Goal: Task Accomplishment & Management: Manage account settings

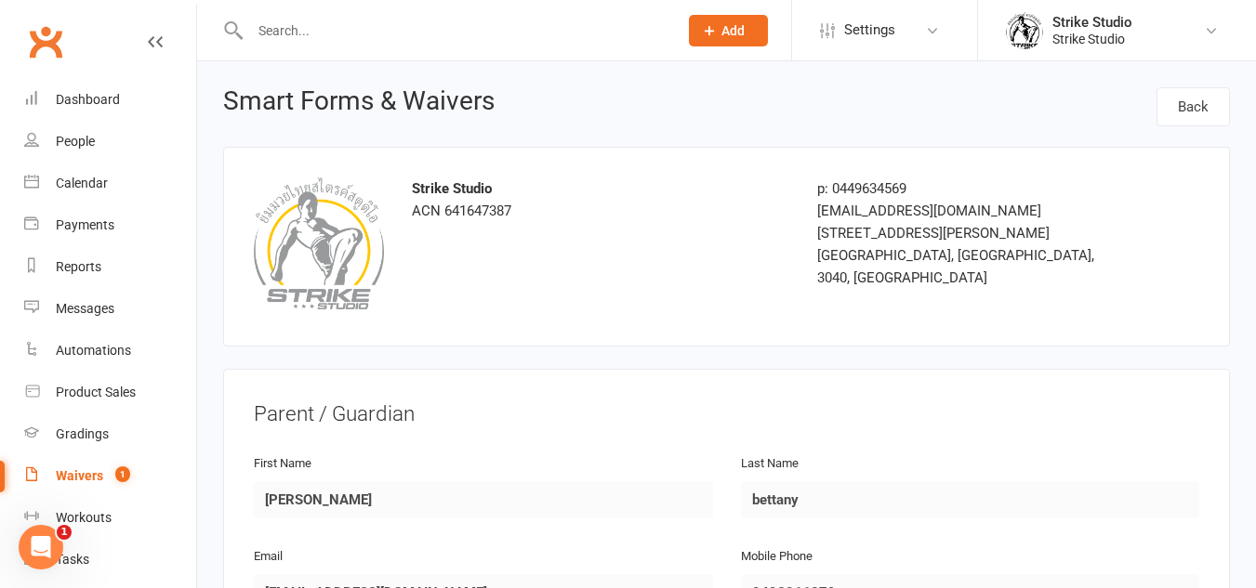
click at [90, 468] on link "Waivers 1" at bounding box center [110, 476] width 172 height 42
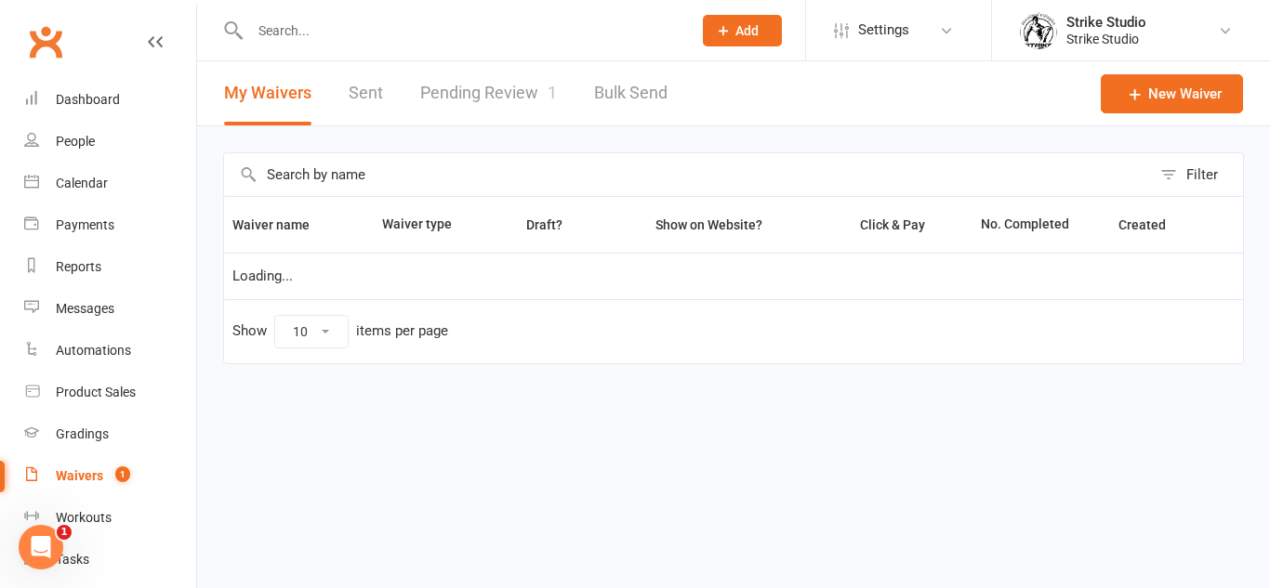
select select "100"
click at [510, 75] on link "Pending Review 1" at bounding box center [488, 93] width 137 height 64
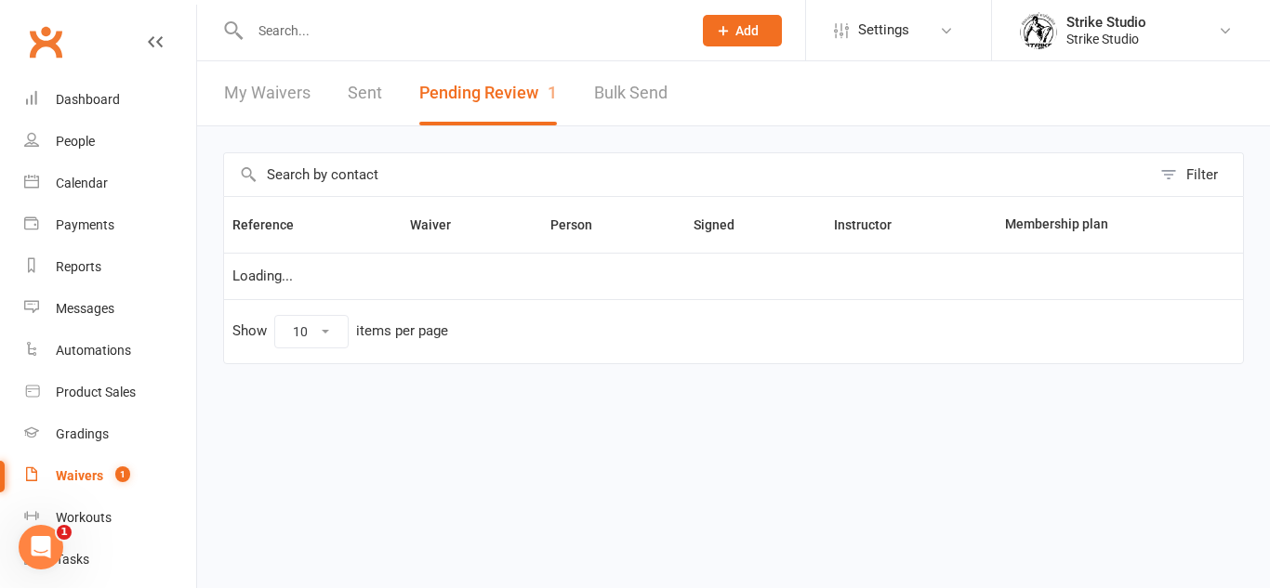
select select "100"
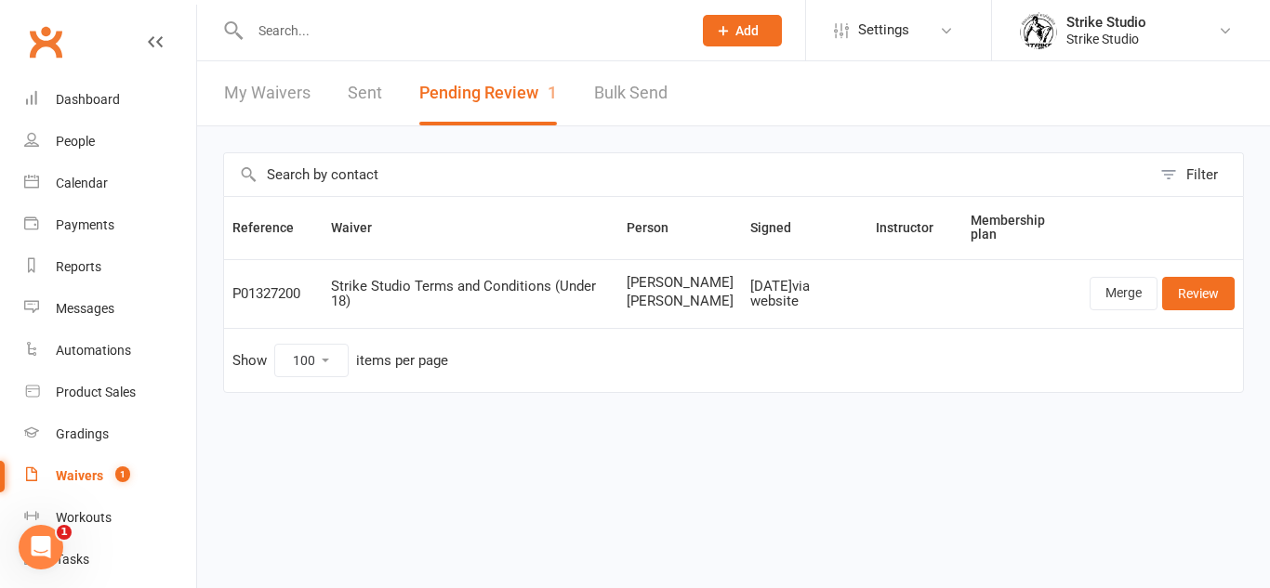
click at [505, 16] on div at bounding box center [450, 30] width 455 height 60
click at [632, 39] on input "text" at bounding box center [461, 31] width 434 height 26
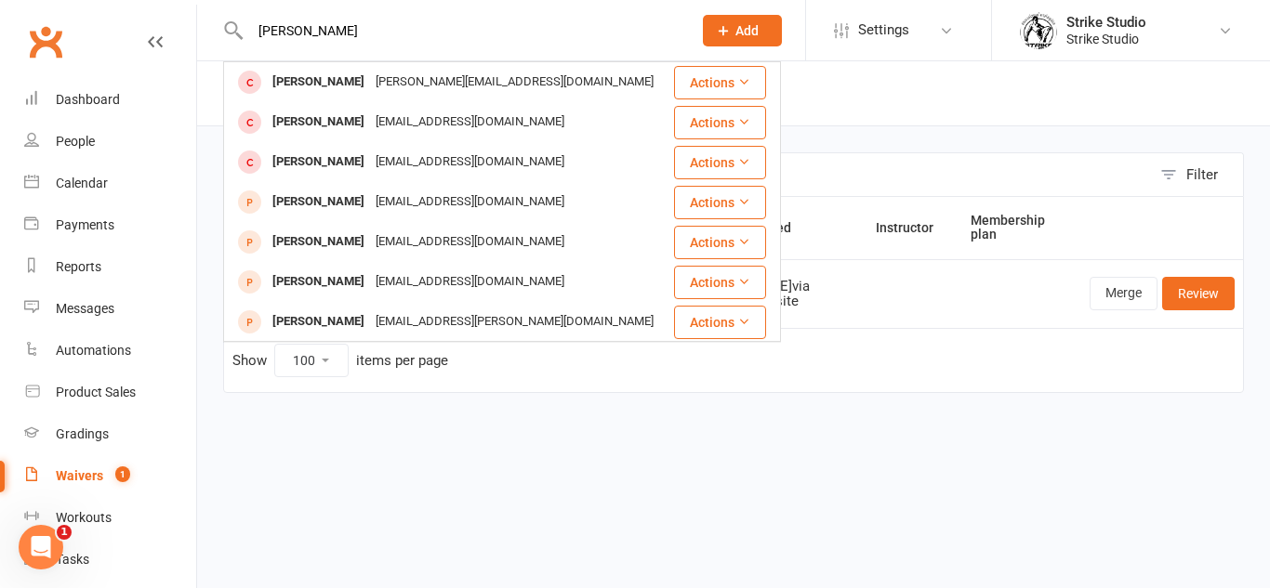
type input "[PERSON_NAME]"
click at [688, 419] on div "Reference Waiver Person Signed Instructor Membership plan P01327200 Strike Stud…" at bounding box center [733, 307] width 1021 height 223
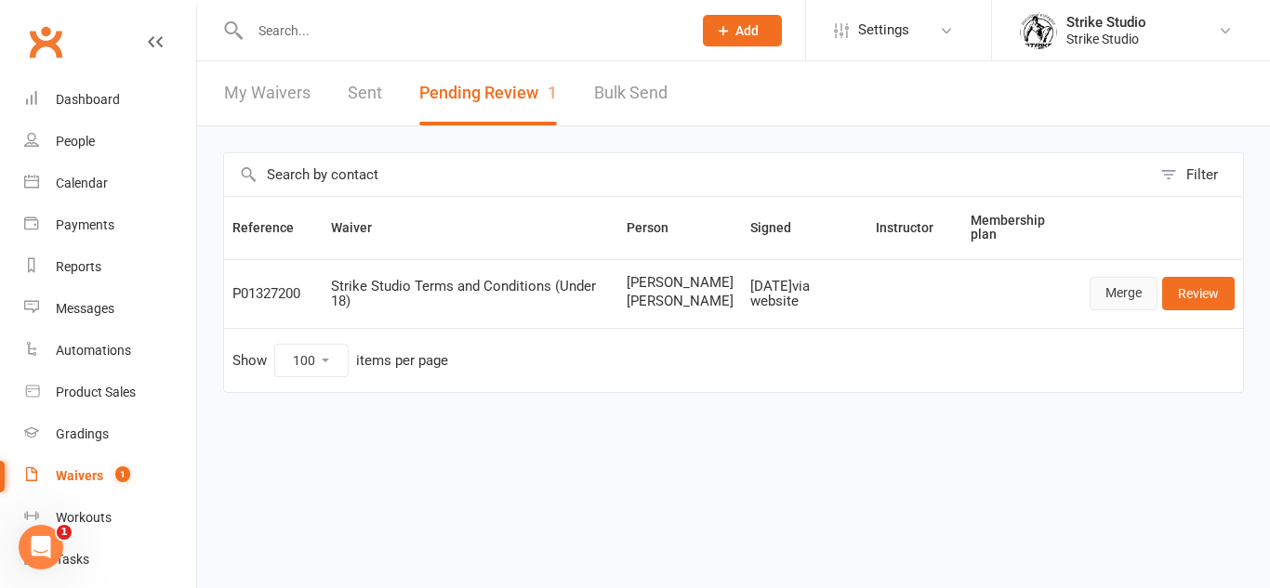
click at [1115, 306] on link "Merge" at bounding box center [1123, 293] width 68 height 33
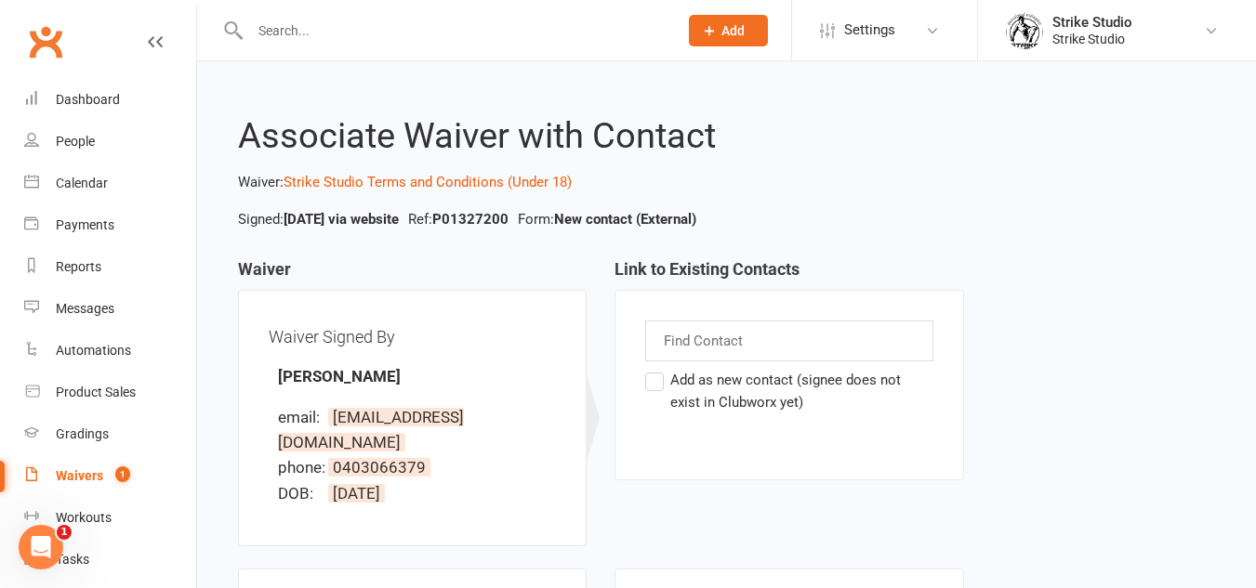
click at [771, 337] on div "Find Contact" at bounding box center [788, 341] width 287 height 41
click at [784, 370] on label "Add as new contact (signee does not exist in Clubworx yet)" at bounding box center [788, 391] width 287 height 45
click at [657, 369] on input "Add as new contact (signee does not exist in Clubworx yet)" at bounding box center [651, 369] width 12 height 0
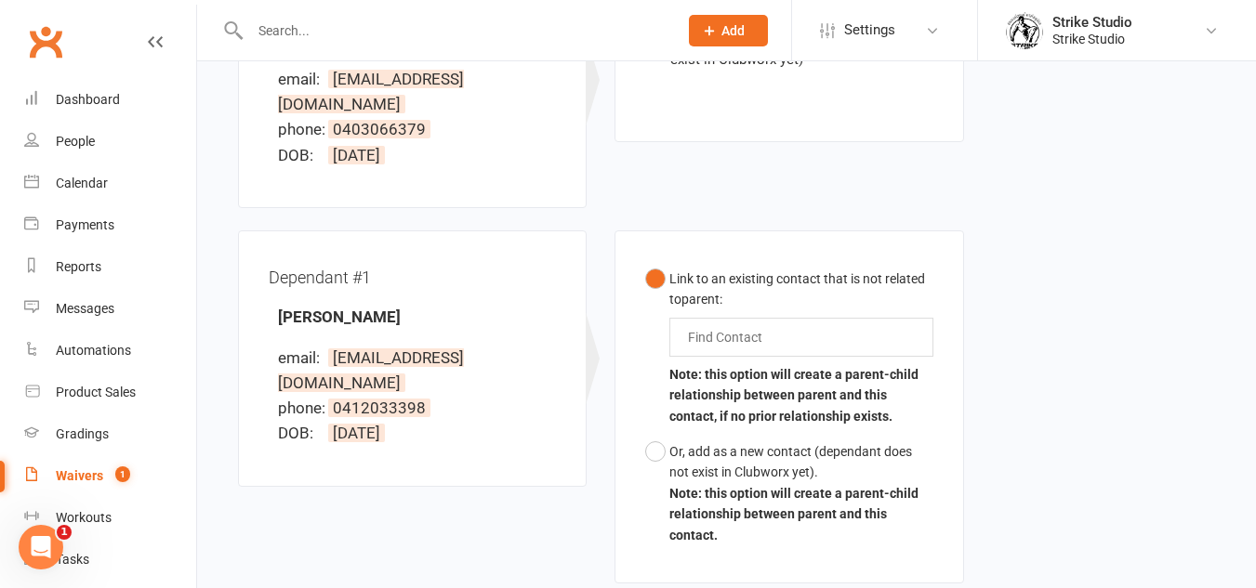
scroll to position [372, 0]
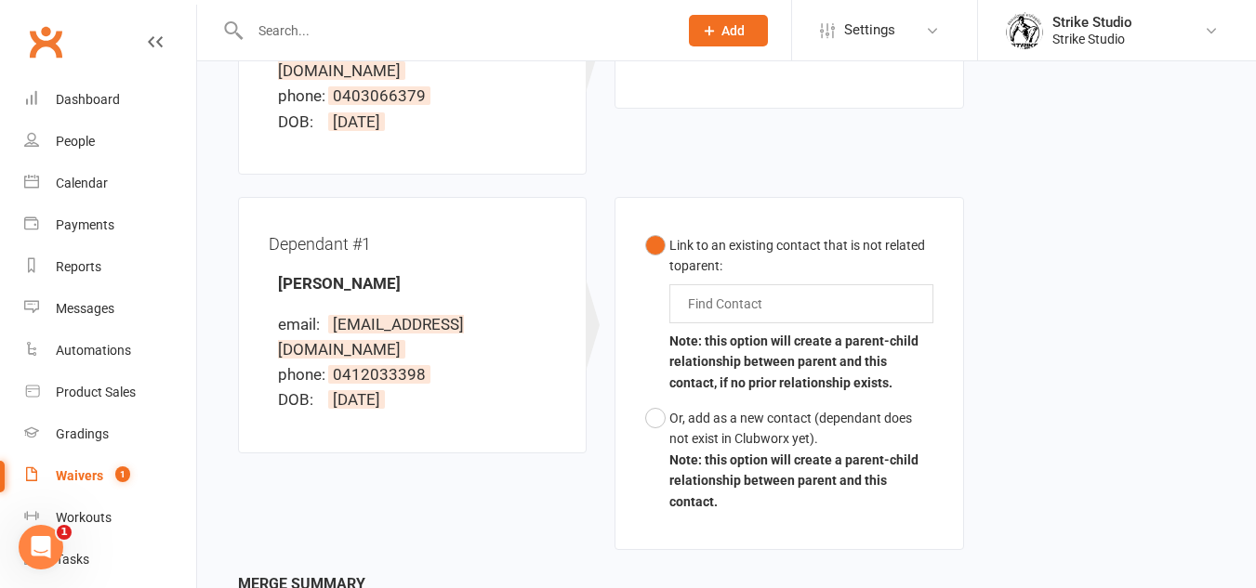
click at [750, 293] on input "text" at bounding box center [729, 304] width 86 height 22
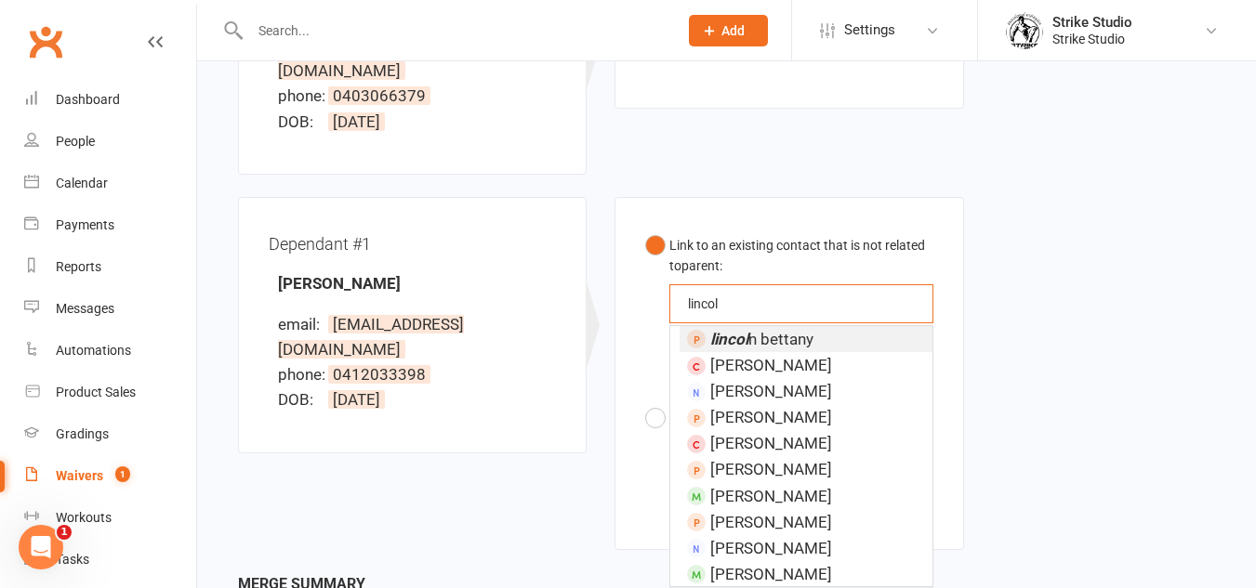
type input "lincol"
click at [816, 326] on li "lincol n bettany" at bounding box center [805, 339] width 252 height 26
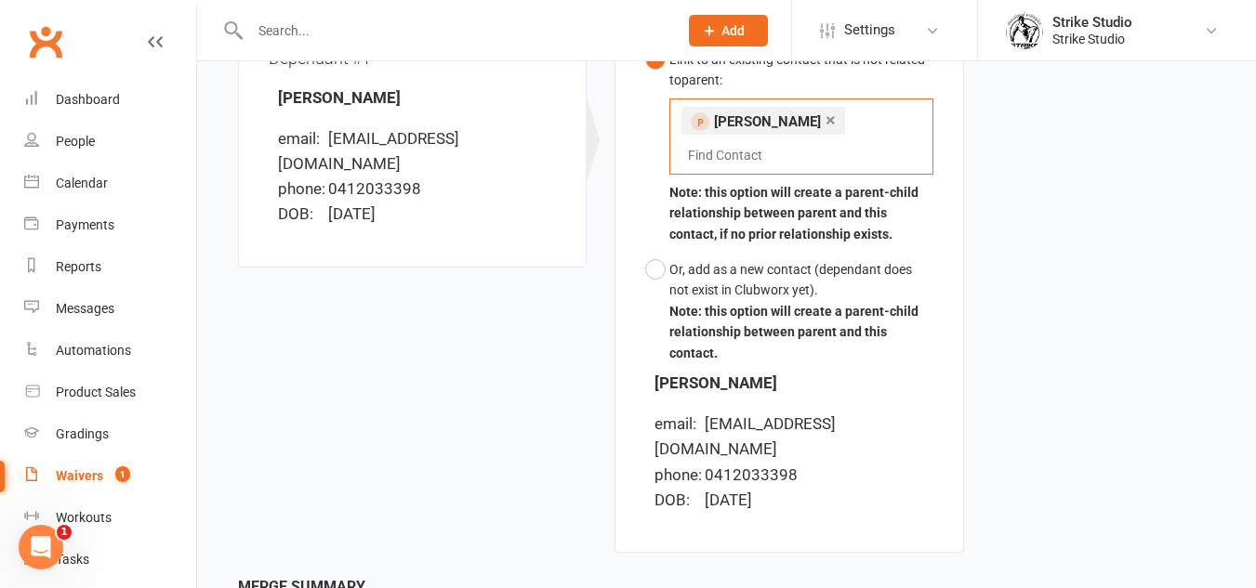
scroll to position [709, 0]
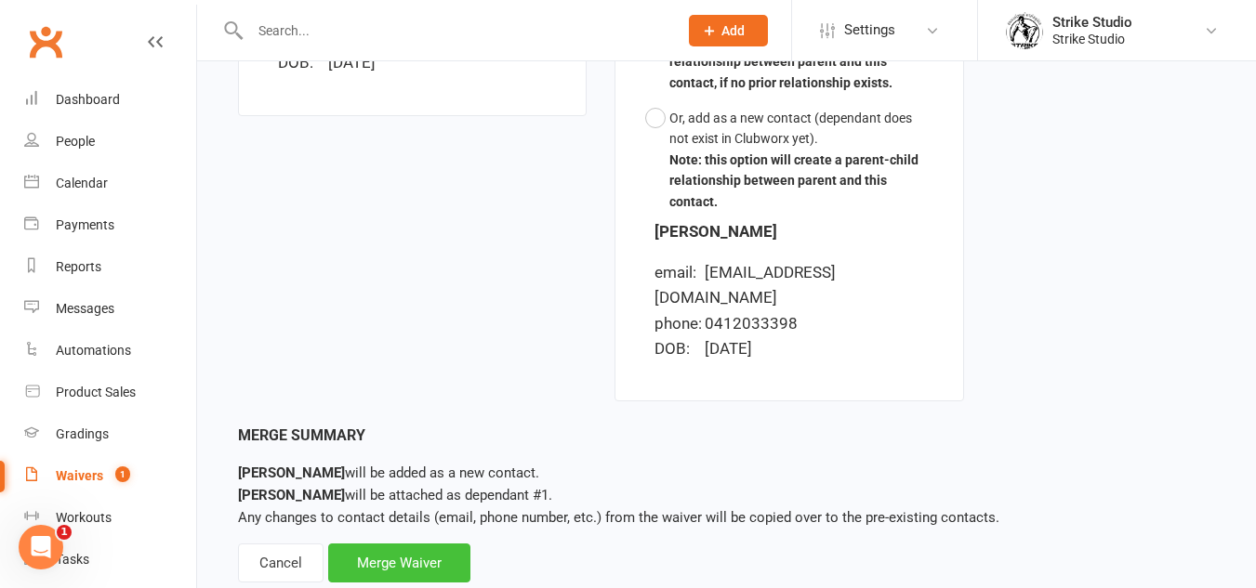
click at [399, 544] on div "Merge Waiver" at bounding box center [399, 563] width 142 height 39
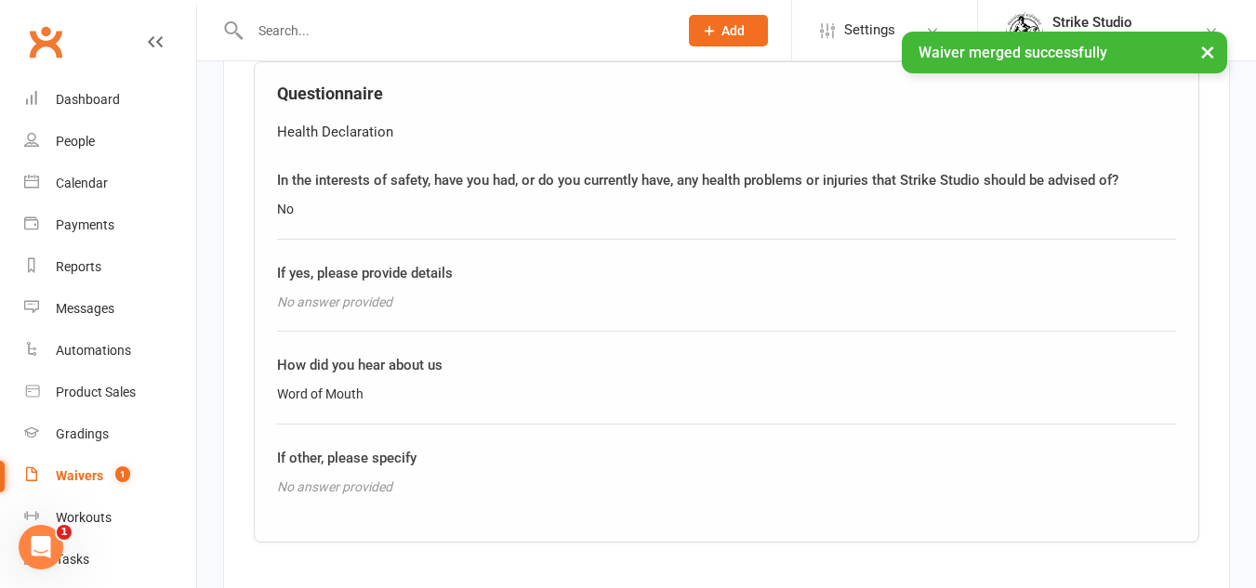
scroll to position [2421, 0]
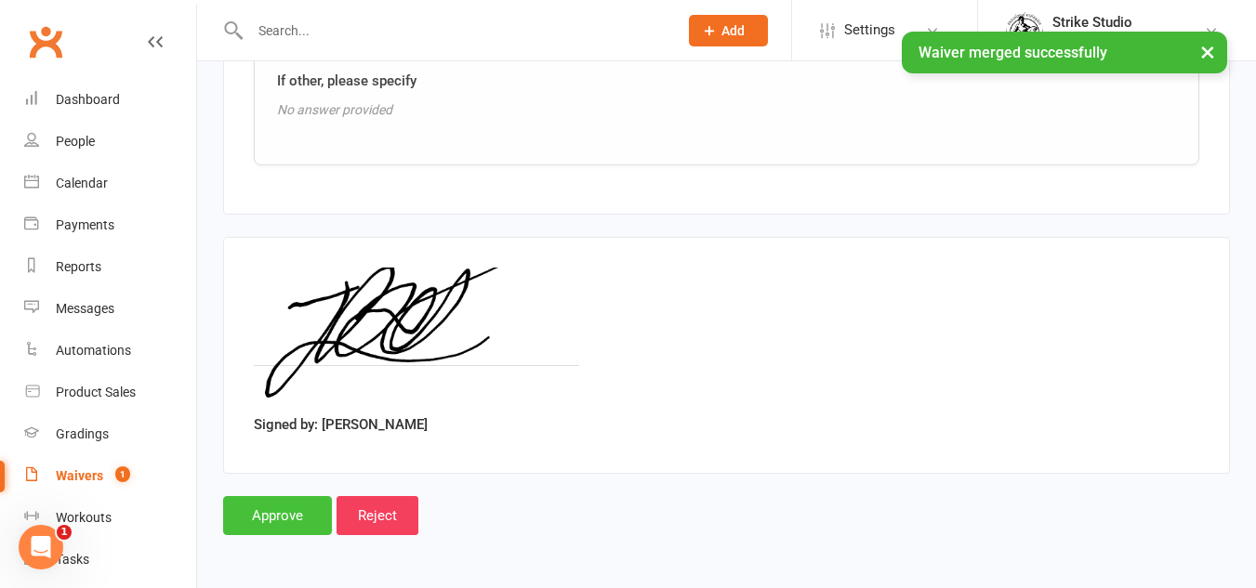
click at [287, 524] on input "Approve" at bounding box center [277, 515] width 109 height 39
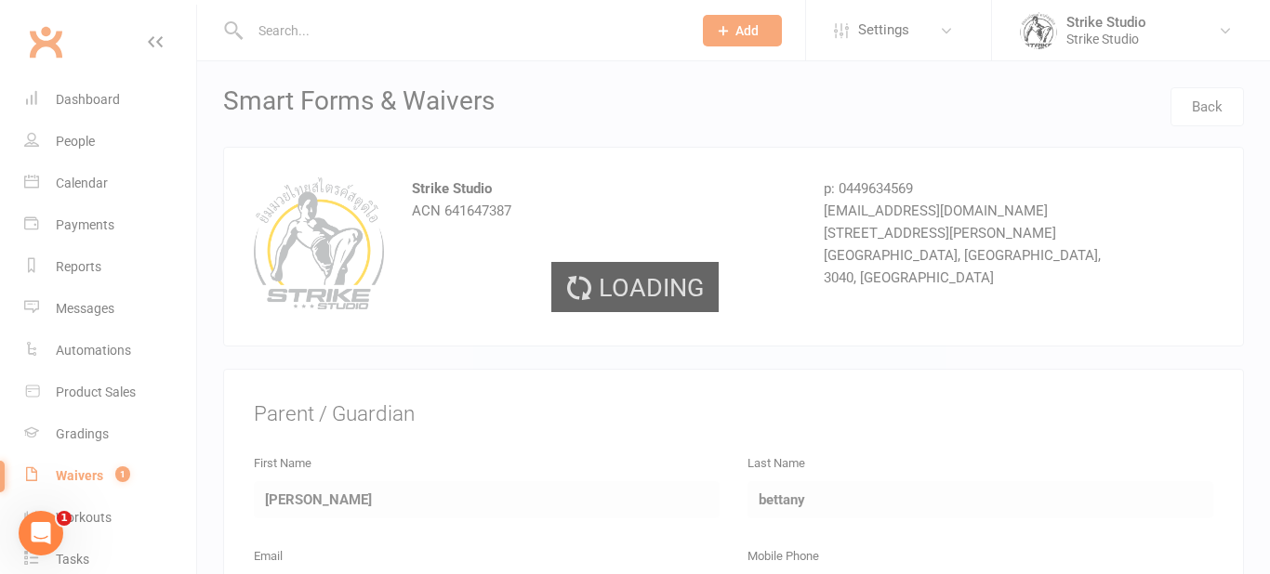
select select "100"
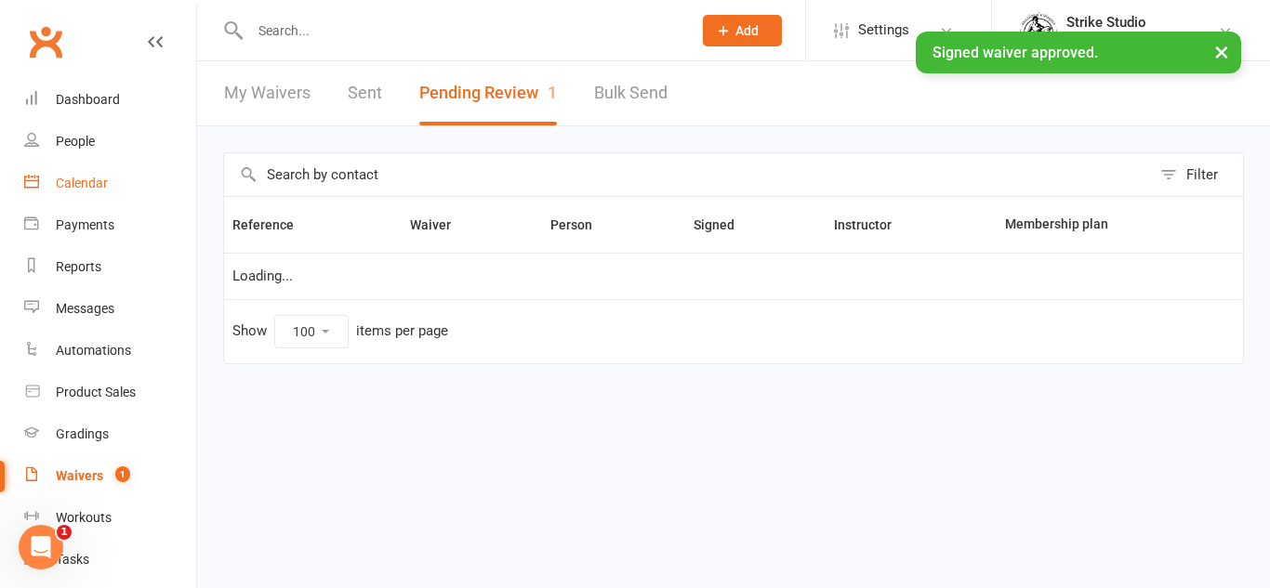
click at [73, 169] on link "Calendar" at bounding box center [110, 184] width 172 height 42
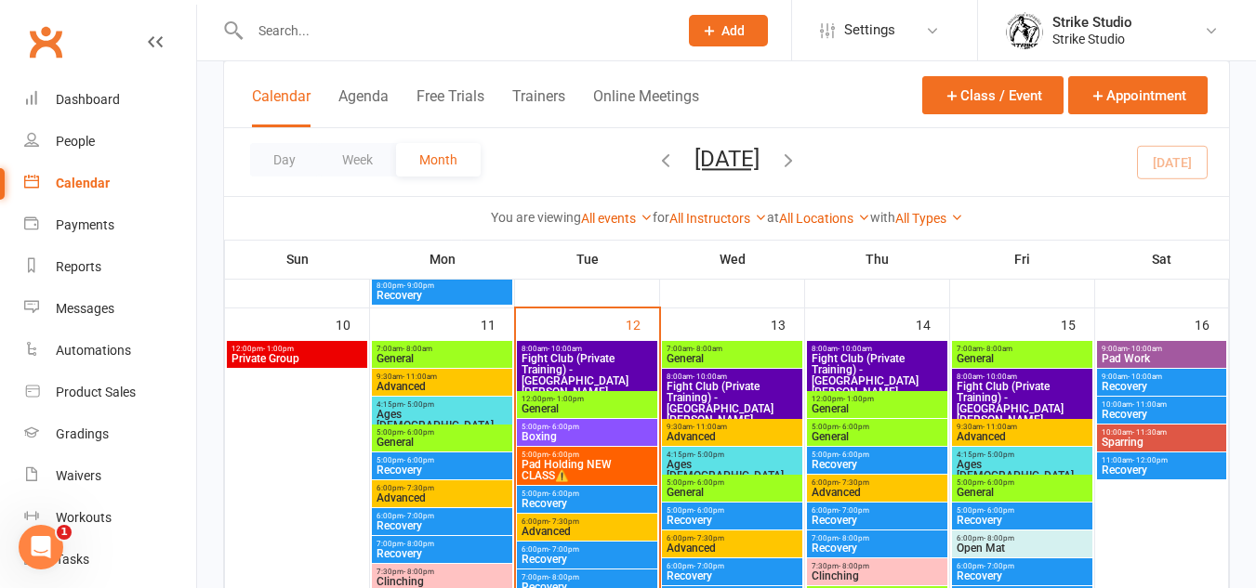
scroll to position [837, 0]
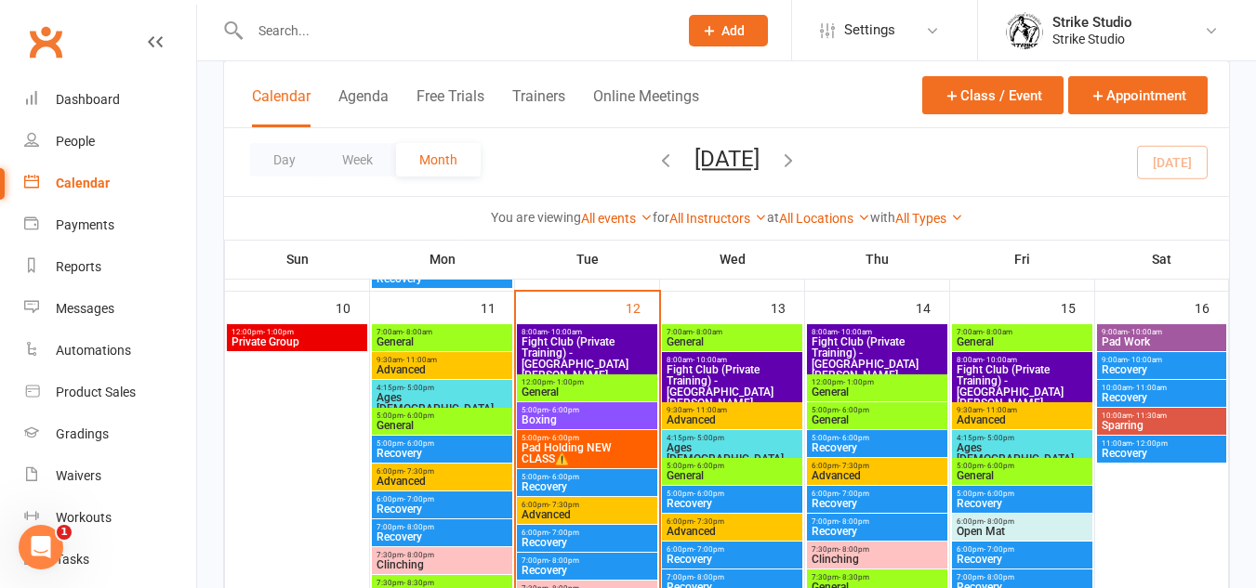
click at [603, 347] on span "Fight Club (Private Training) - [GEOGRAPHIC_DATA][PERSON_NAME], [PERSON_NAME].." at bounding box center [587, 364] width 133 height 56
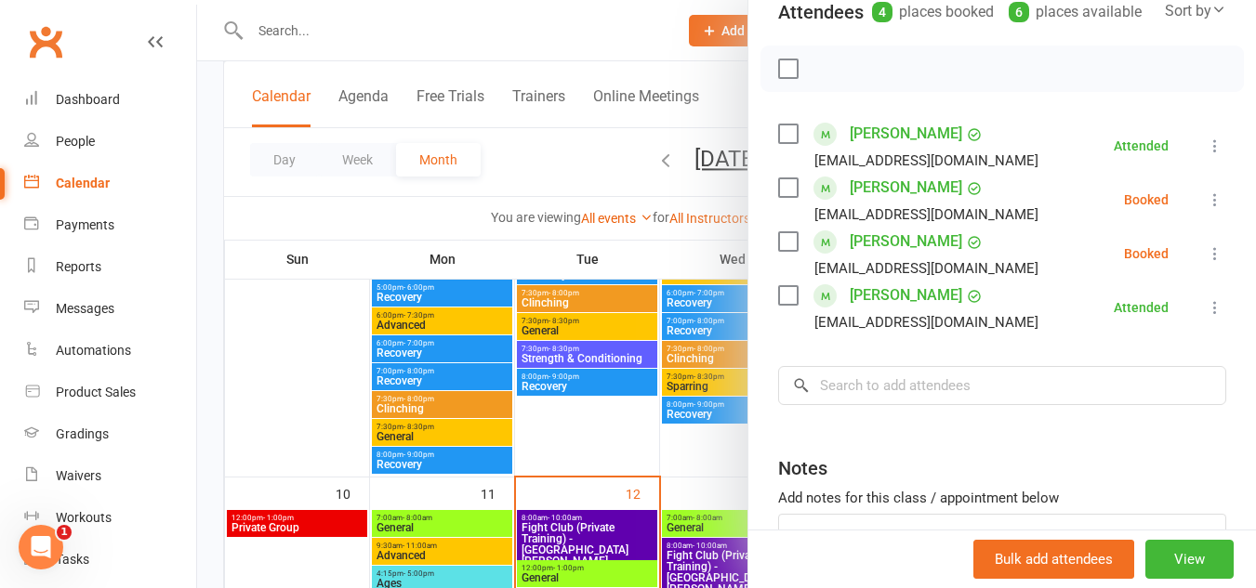
scroll to position [279, 0]
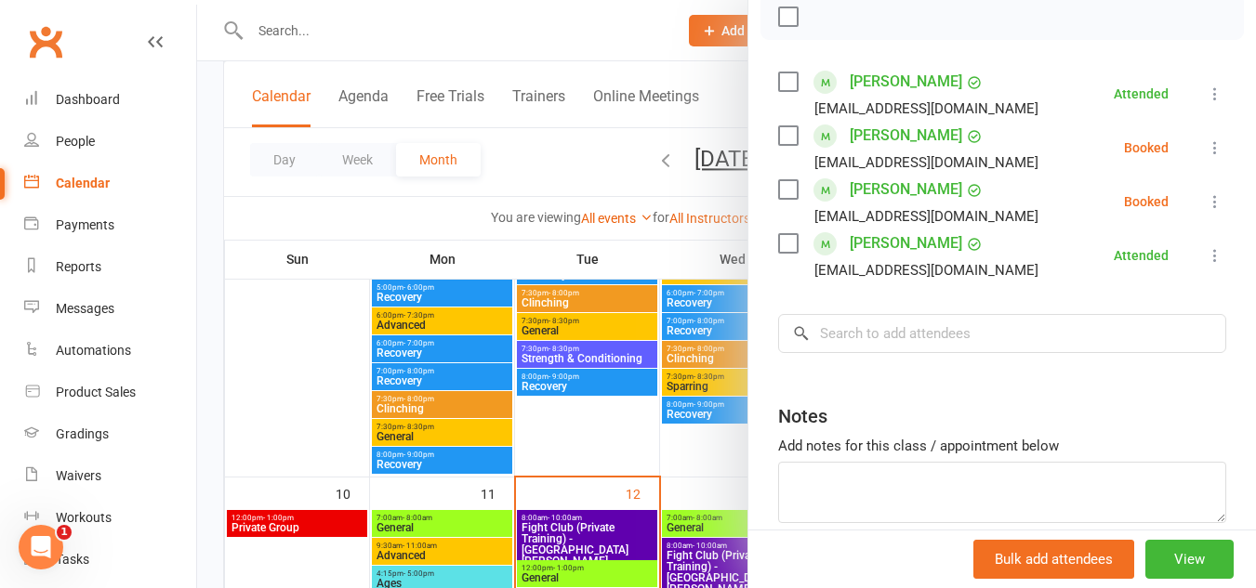
click at [489, 32] on div at bounding box center [726, 294] width 1059 height 588
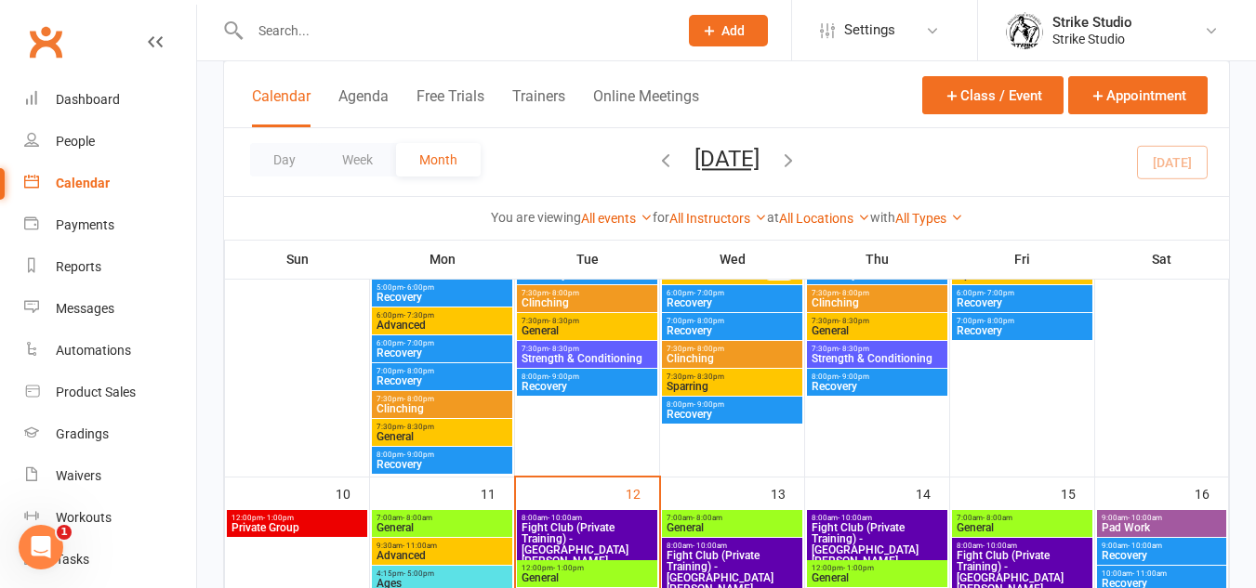
click at [498, 26] on input "text" at bounding box center [454, 31] width 420 height 26
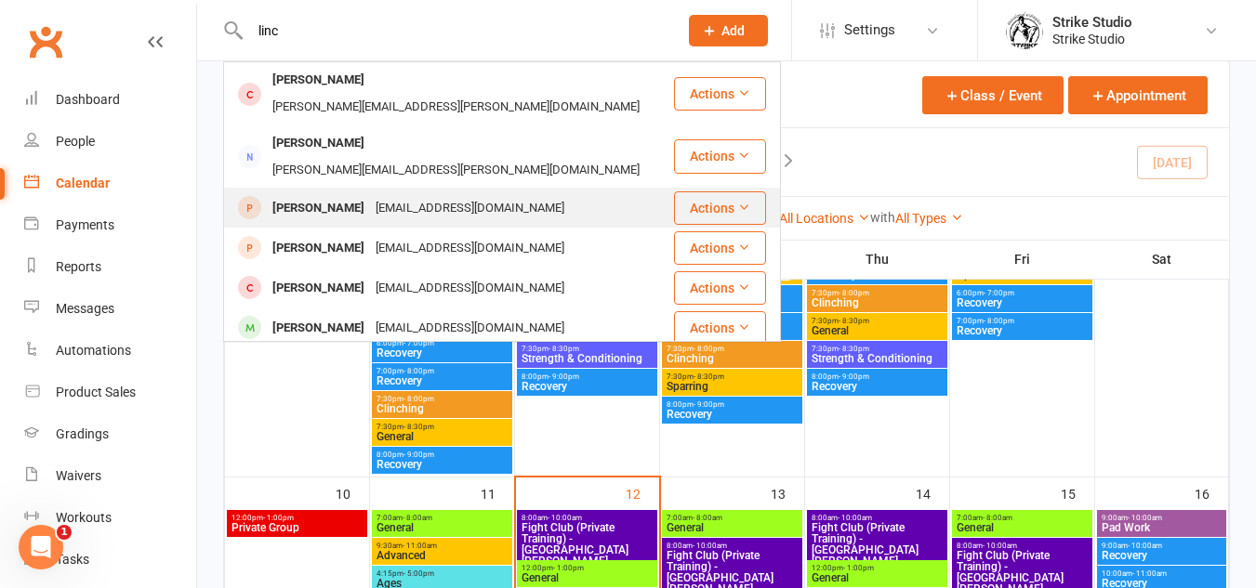
type input "linc"
click at [498, 195] on div "[EMAIL_ADDRESS][DOMAIN_NAME]" at bounding box center [470, 208] width 200 height 27
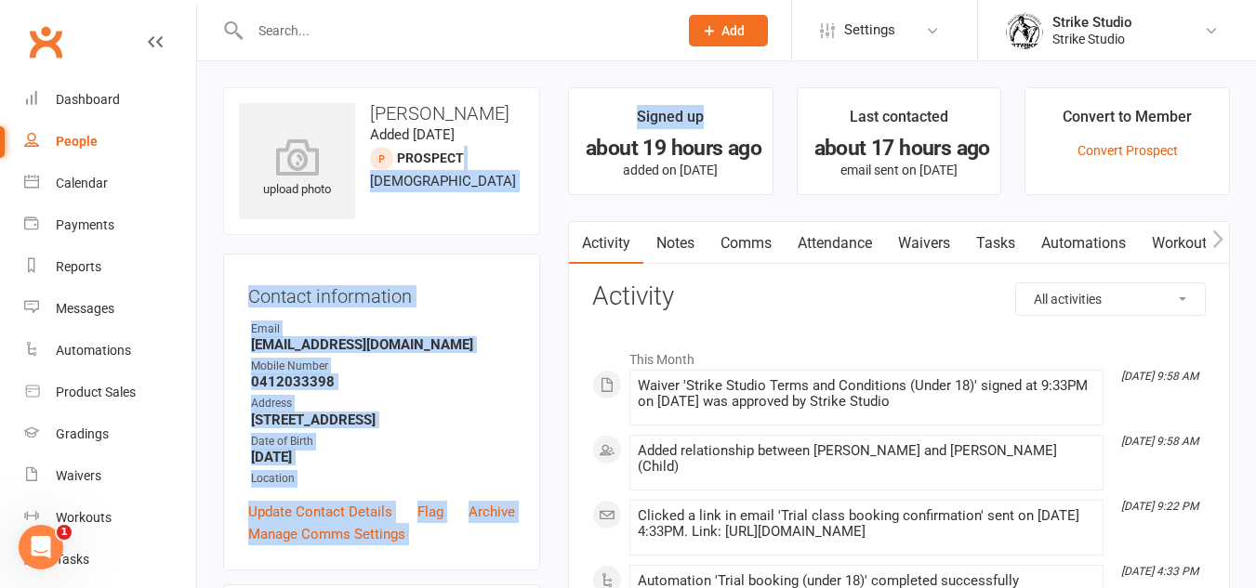
drag, startPoint x: 498, startPoint y: 156, endPoint x: 731, endPoint y: 150, distance: 232.5
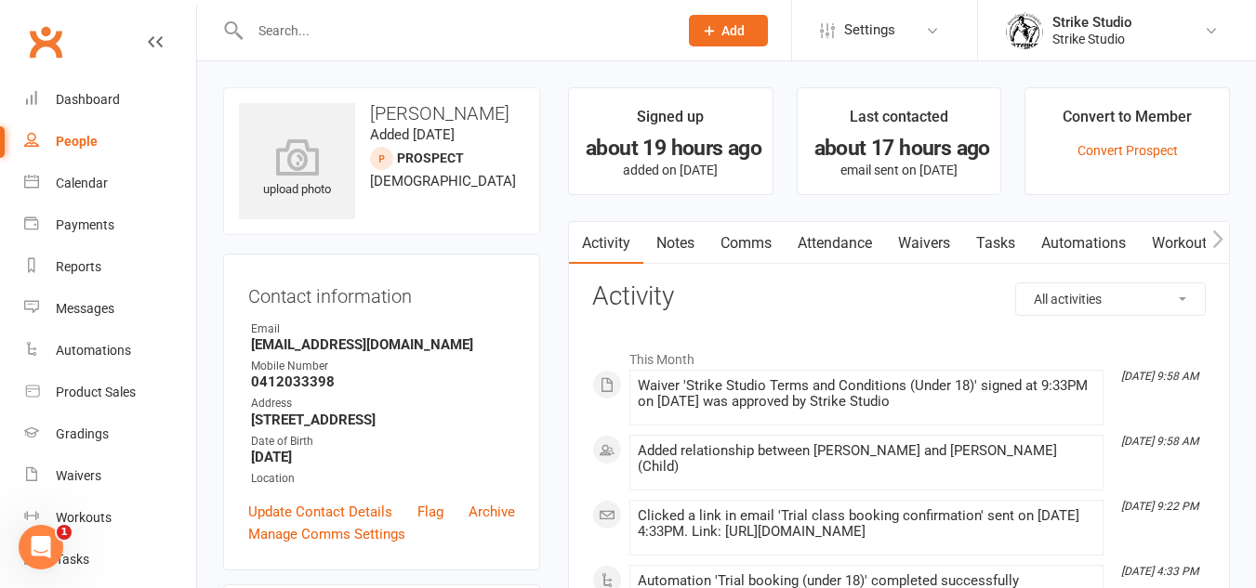
click at [803, 364] on li "This Month" at bounding box center [898, 355] width 613 height 30
click at [917, 236] on link "Waivers" at bounding box center [924, 243] width 78 height 43
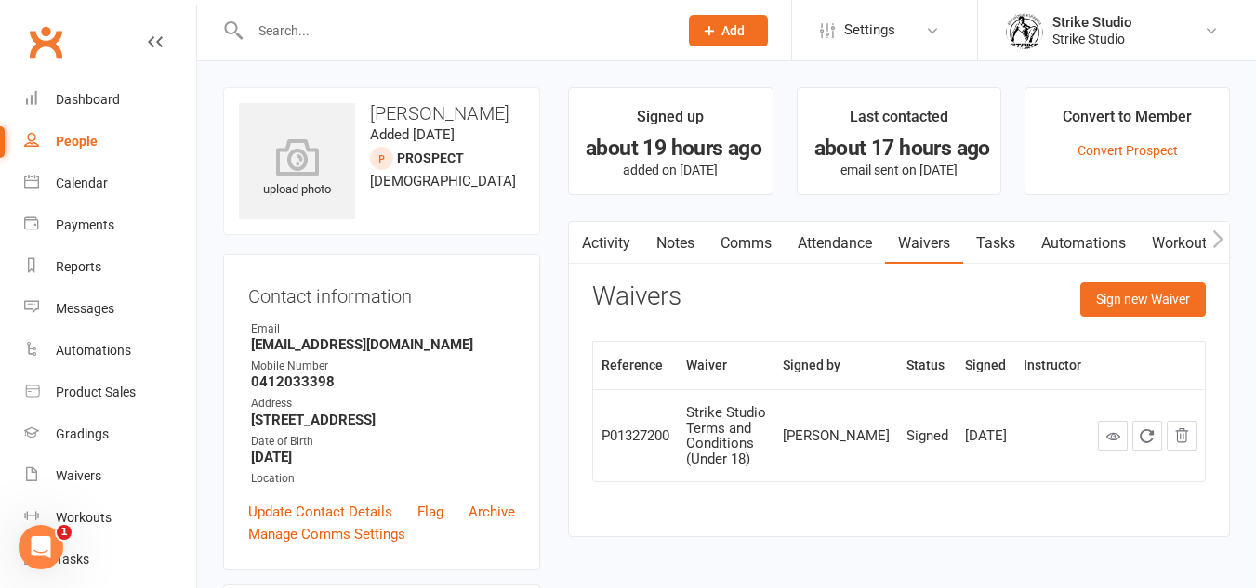
click at [619, 245] on link "Activity" at bounding box center [606, 243] width 74 height 43
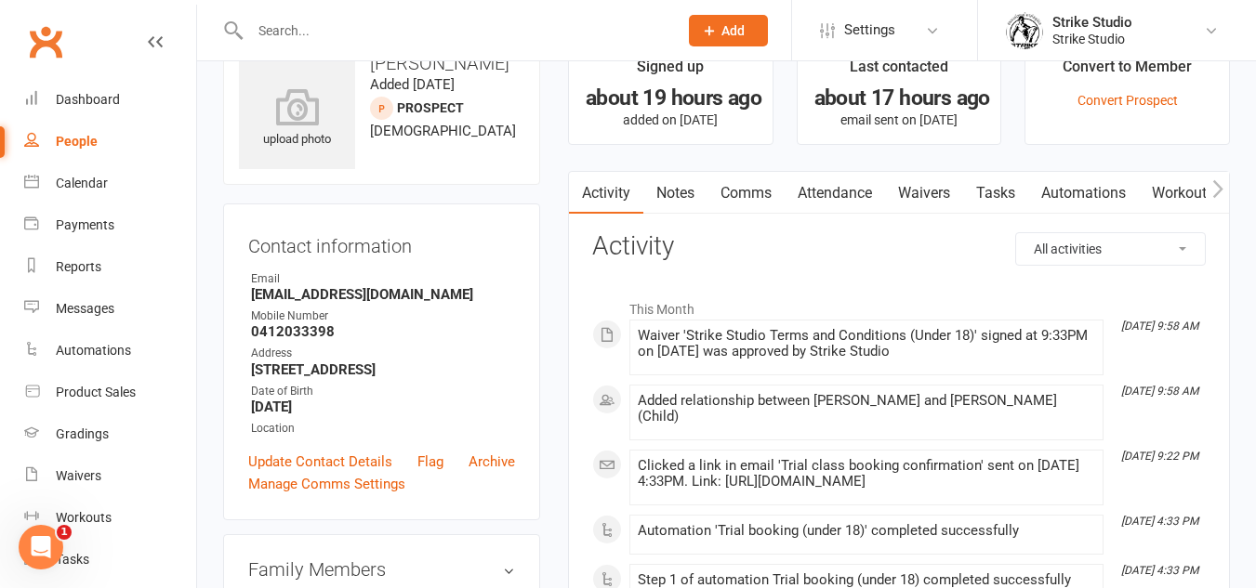
scroll to position [51, 0]
click at [122, 188] on link "Calendar" at bounding box center [110, 184] width 172 height 42
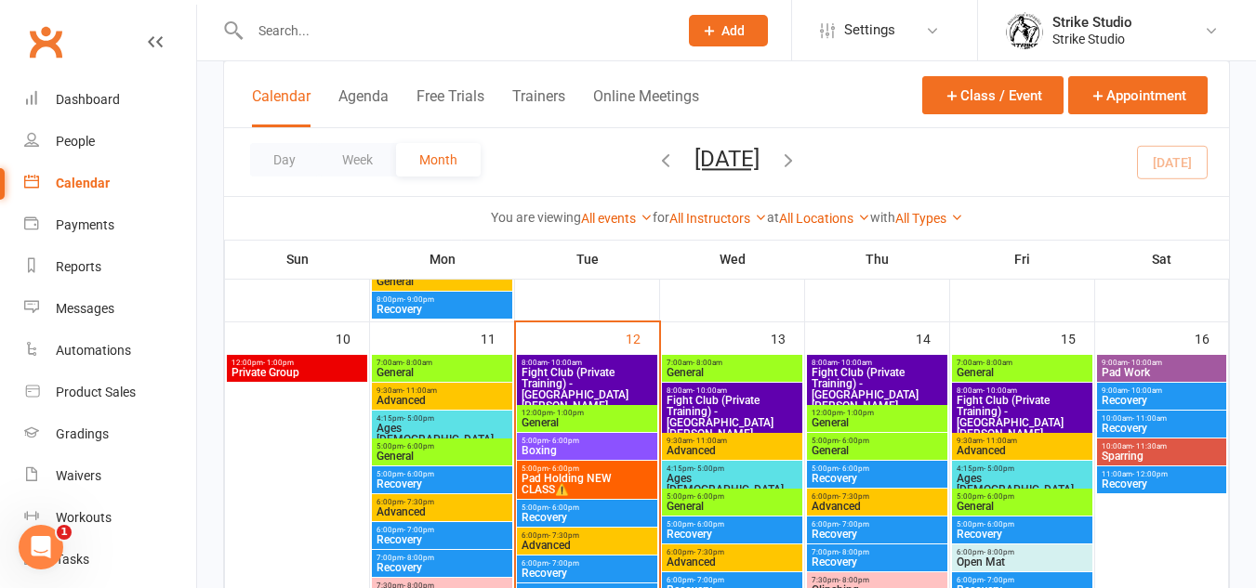
scroll to position [837, 0]
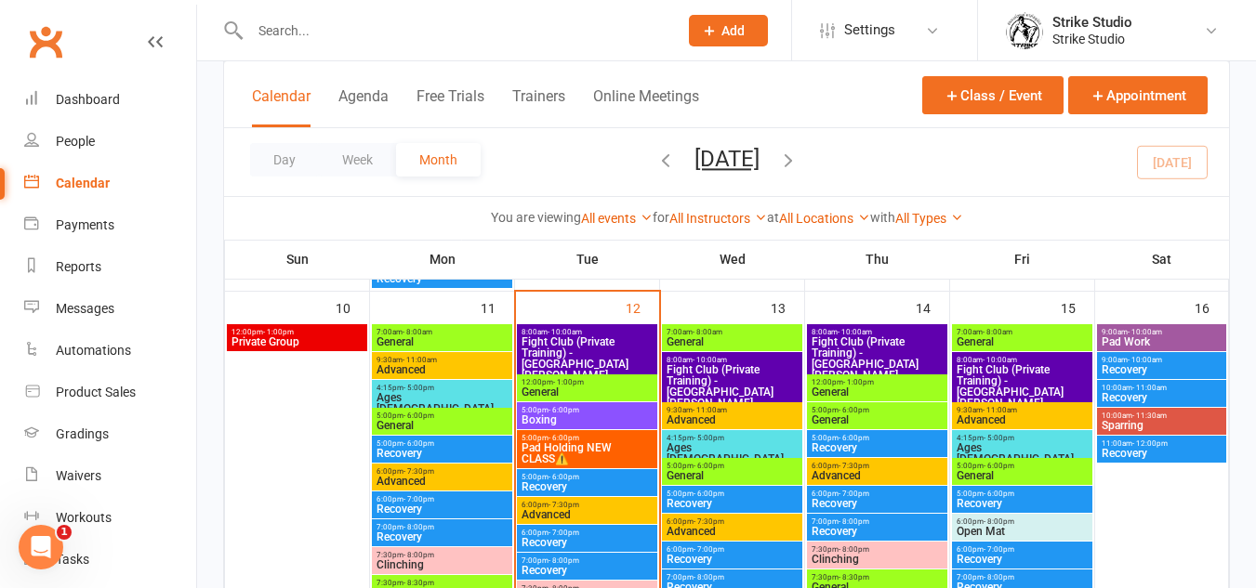
click at [754, 334] on span "7:00am - 8:00am" at bounding box center [732, 332] width 133 height 8
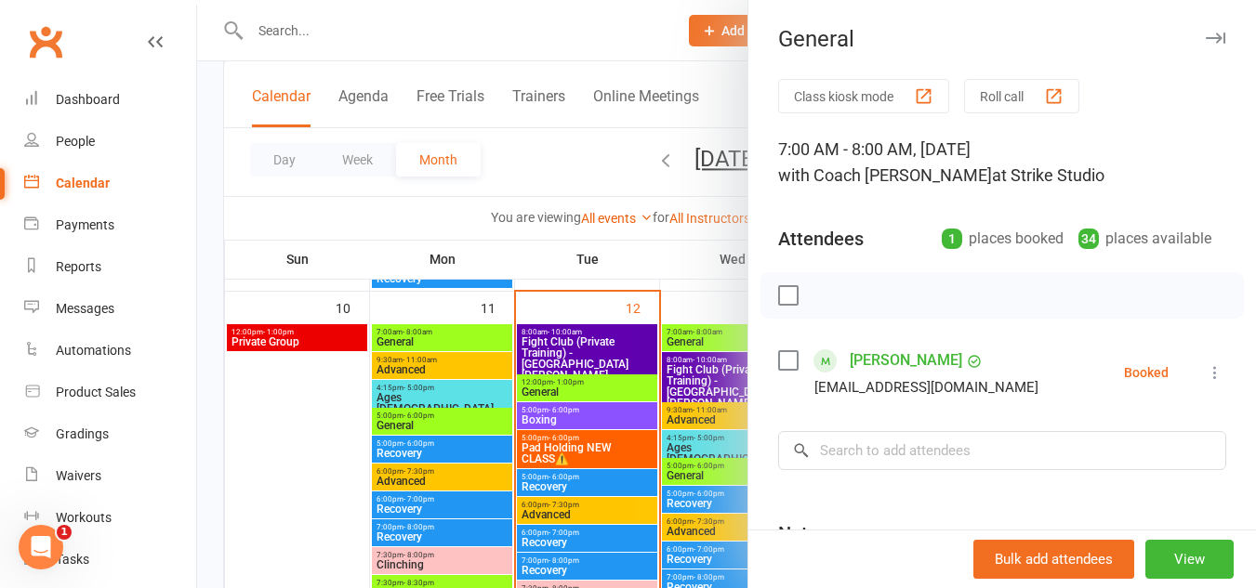
click at [613, 411] on div at bounding box center [726, 294] width 1059 height 588
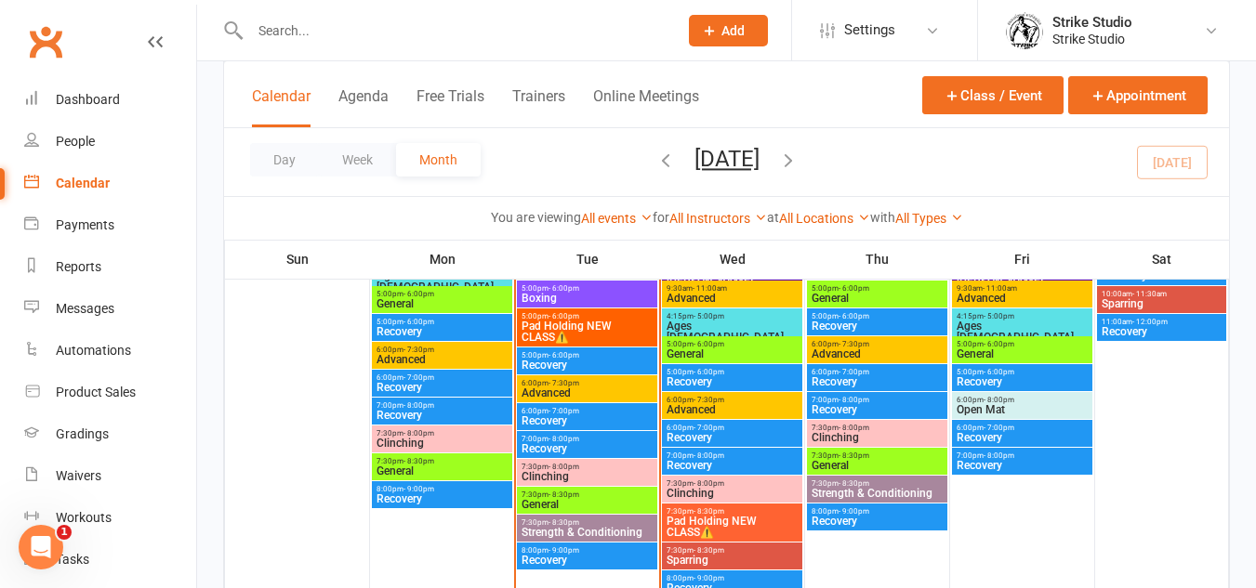
scroll to position [929, 0]
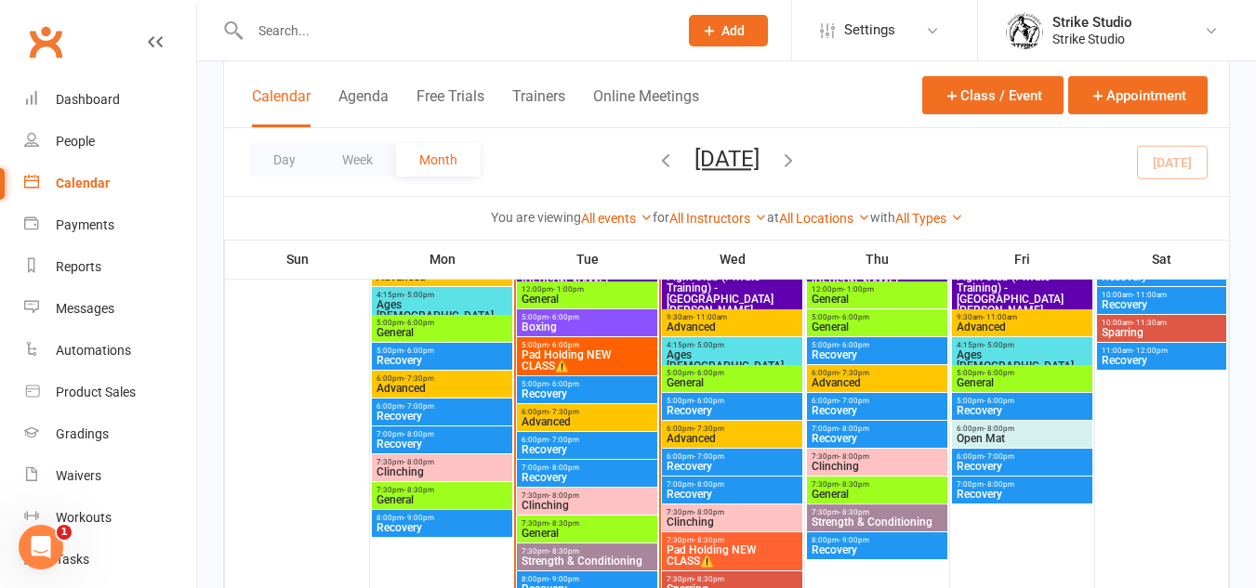
click at [600, 358] on span "Pad Holding NEW CLASS⚠️" at bounding box center [587, 360] width 133 height 22
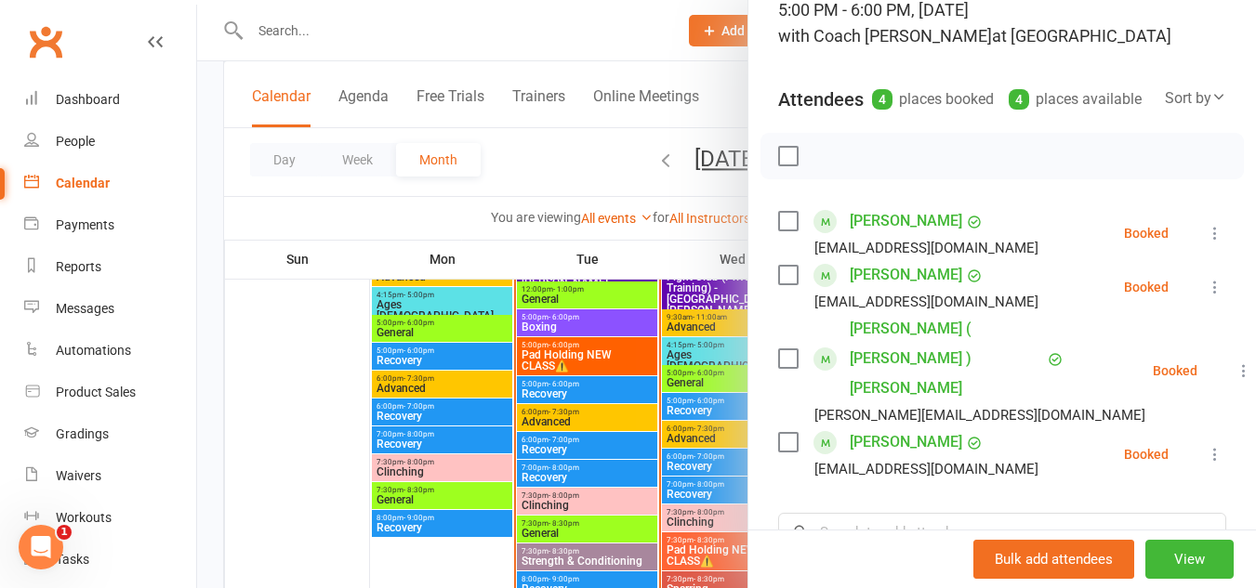
scroll to position [186, 0]
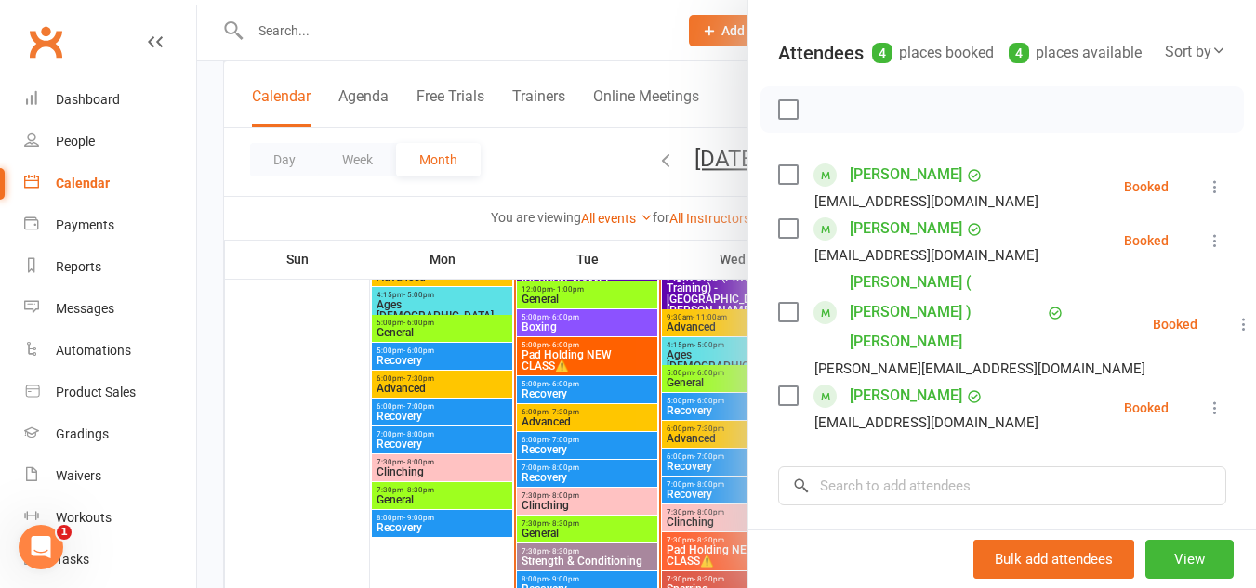
click at [626, 424] on div at bounding box center [726, 294] width 1059 height 588
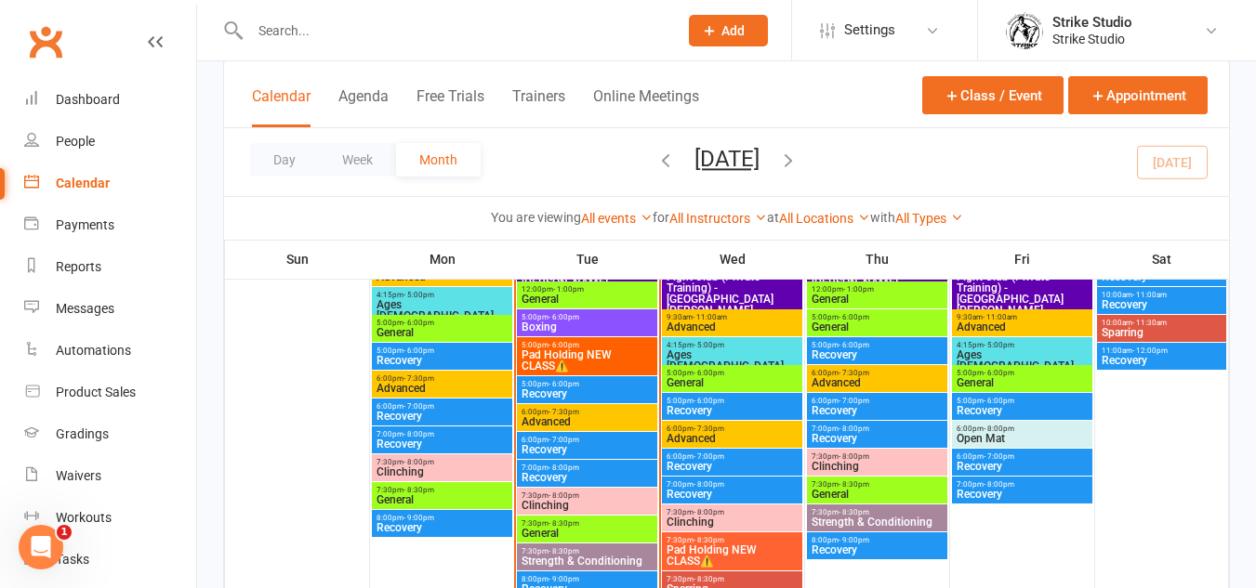
click at [718, 555] on span "Pad Holding NEW CLASS⚠️" at bounding box center [732, 556] width 133 height 22
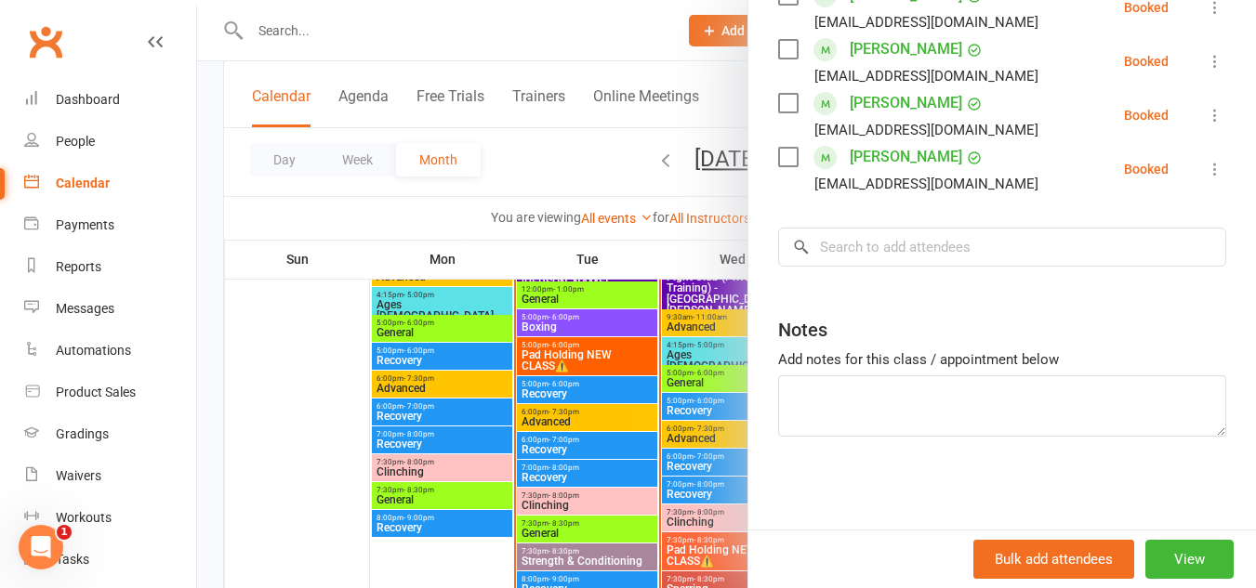
scroll to position [279, 0]
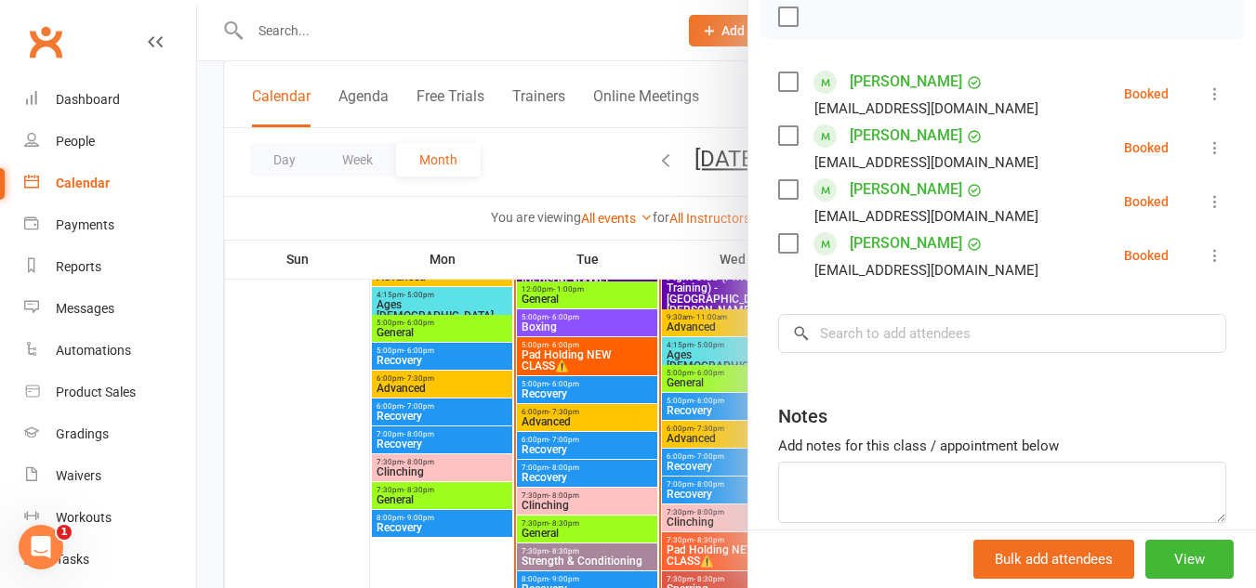
click at [563, 418] on div at bounding box center [726, 294] width 1059 height 588
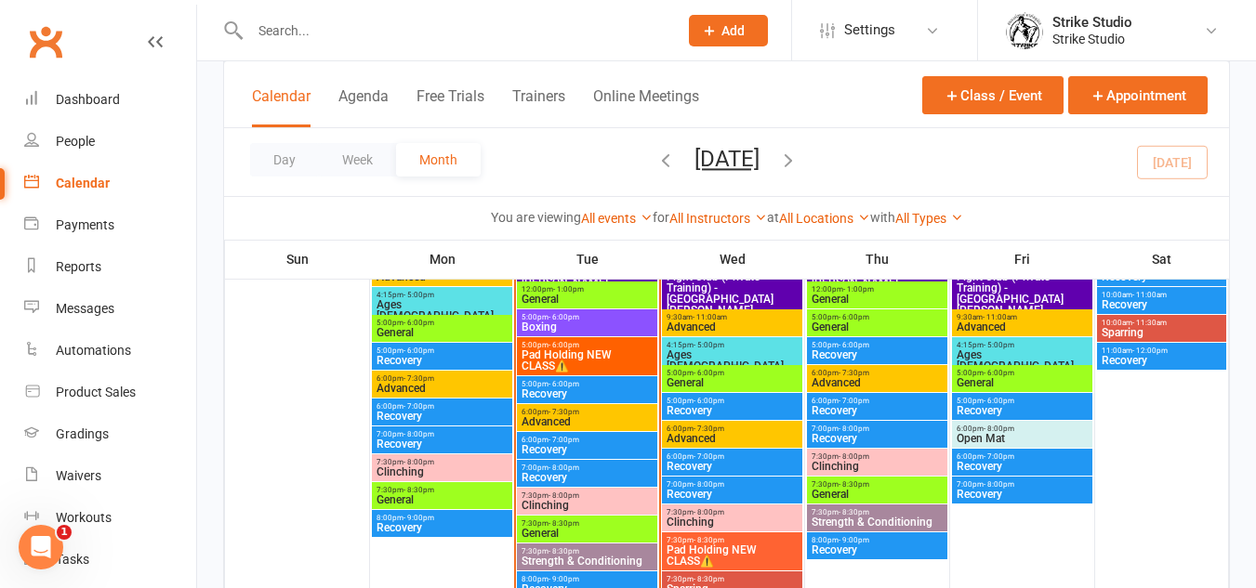
click at [593, 353] on span "Pad Holding NEW CLASS⚠️" at bounding box center [587, 360] width 133 height 22
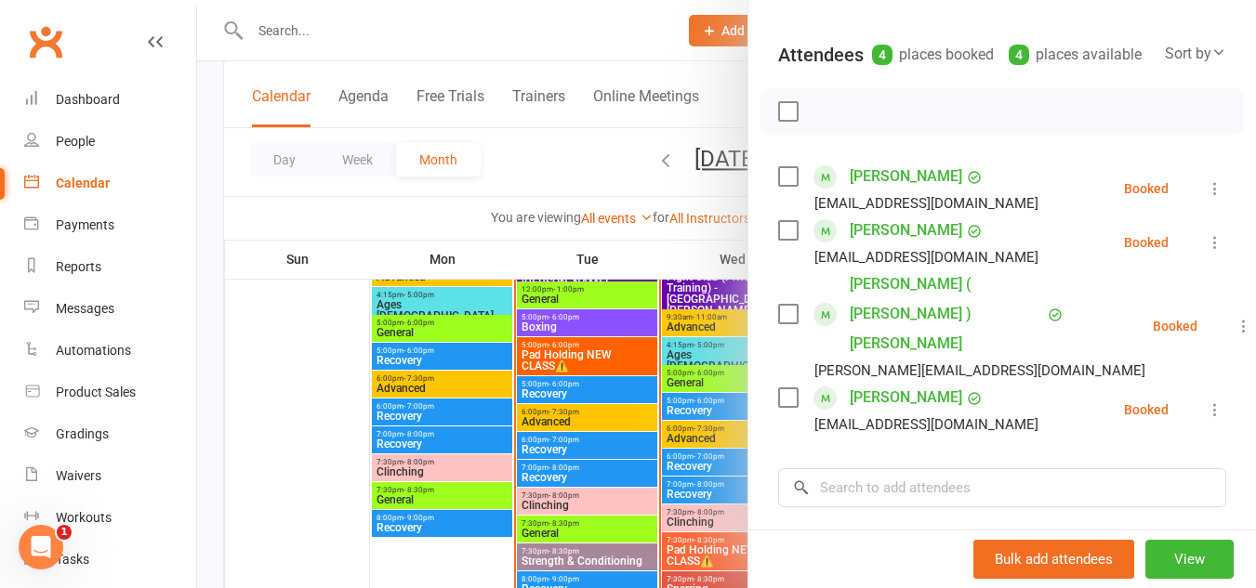
scroll to position [186, 0]
click at [616, 401] on div at bounding box center [726, 294] width 1059 height 588
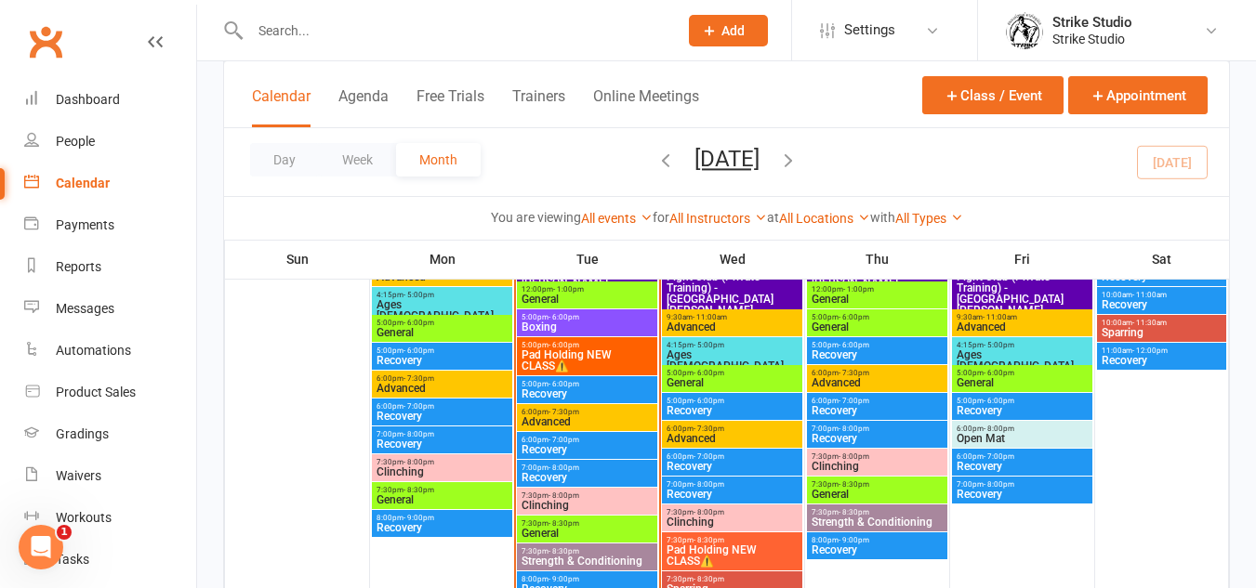
click at [751, 550] on span "Pad Holding NEW CLASS⚠️" at bounding box center [732, 556] width 133 height 22
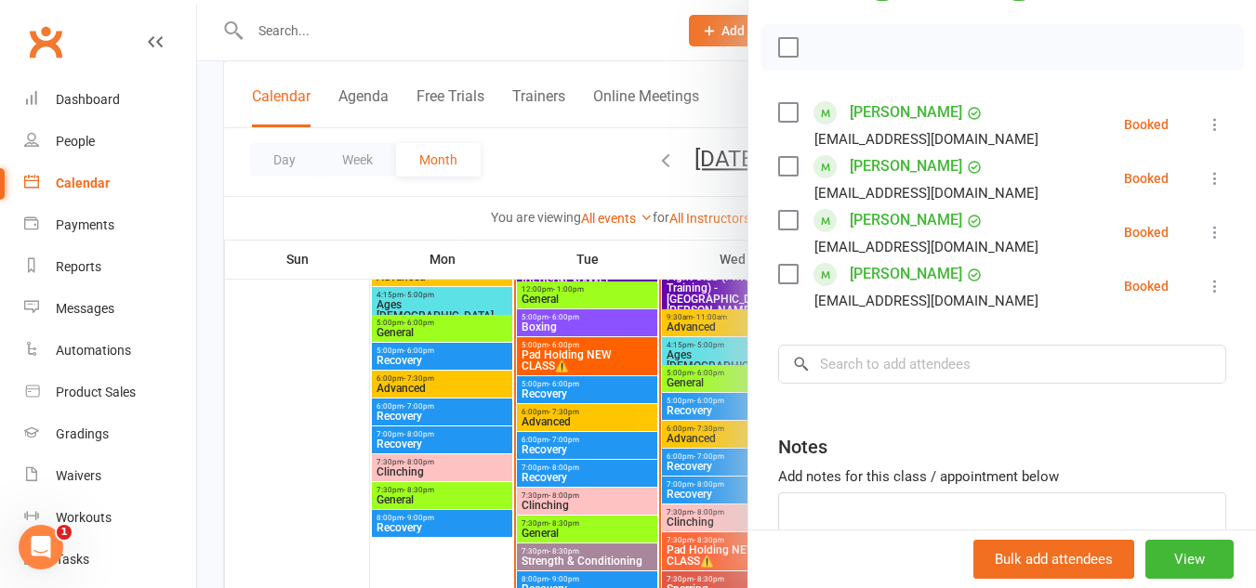
scroll to position [279, 0]
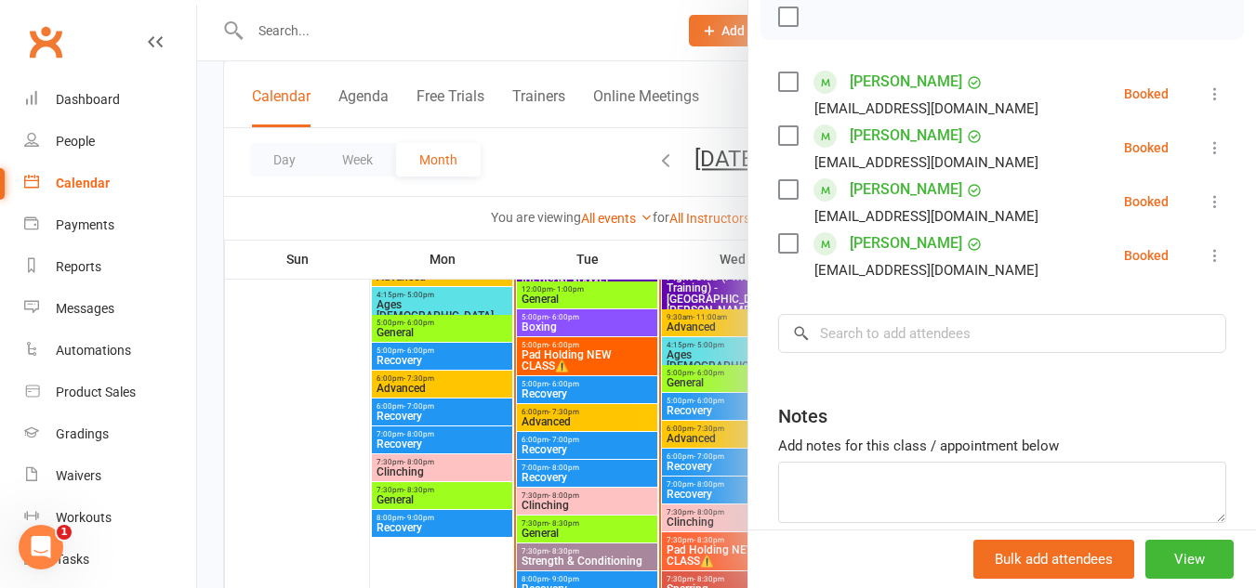
click at [623, 474] on div at bounding box center [726, 294] width 1059 height 588
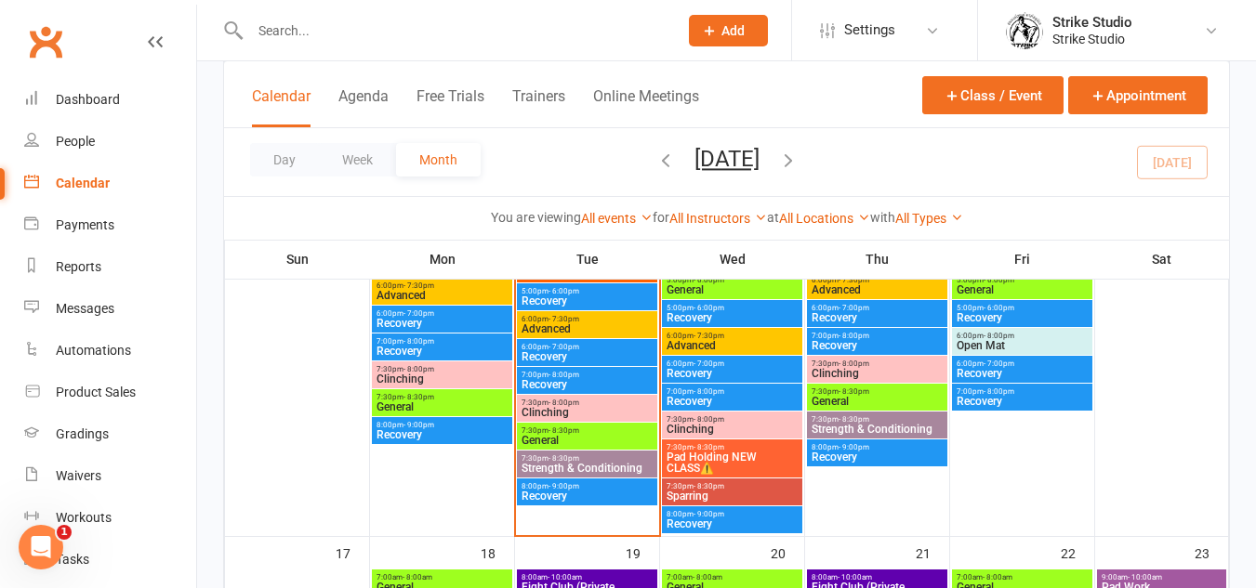
scroll to position [929, 0]
